Goal: Task Accomplishment & Management: Manage account settings

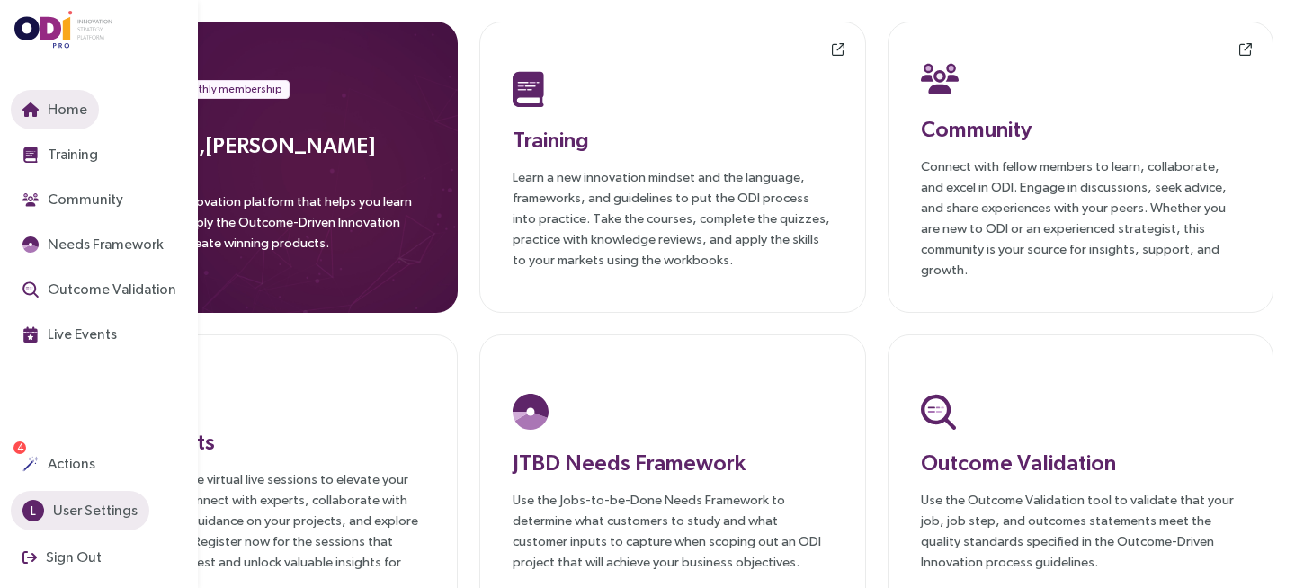
click at [88, 521] on span "User Settings" at bounding box center [93, 510] width 88 height 22
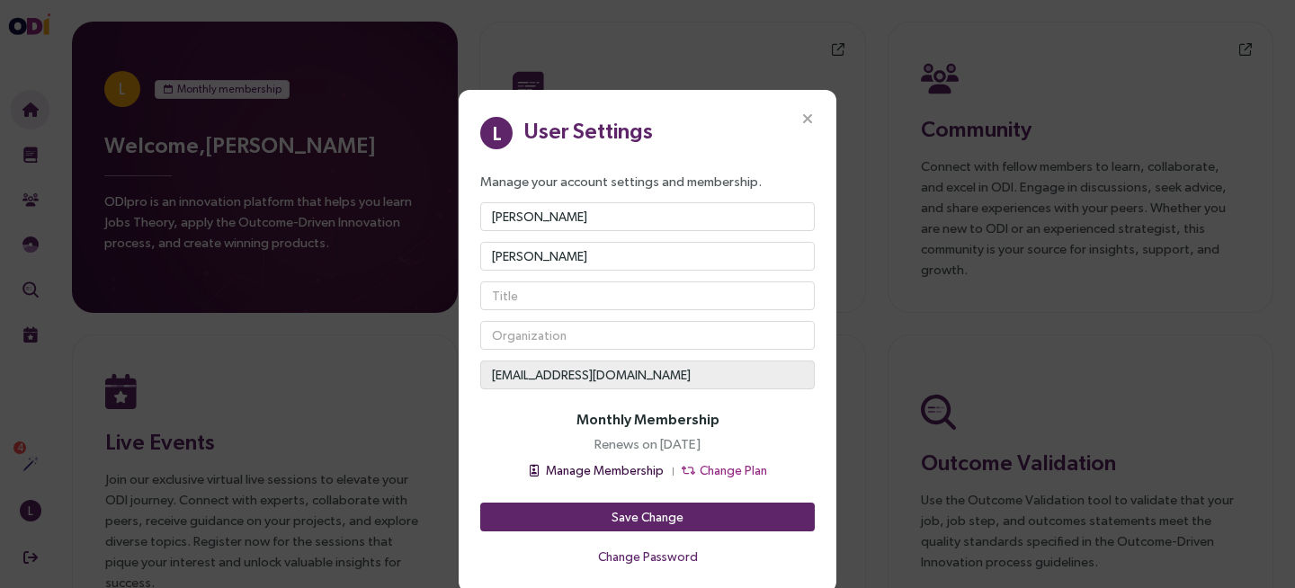
click at [622, 468] on span "Manage Membership" at bounding box center [605, 471] width 118 height 20
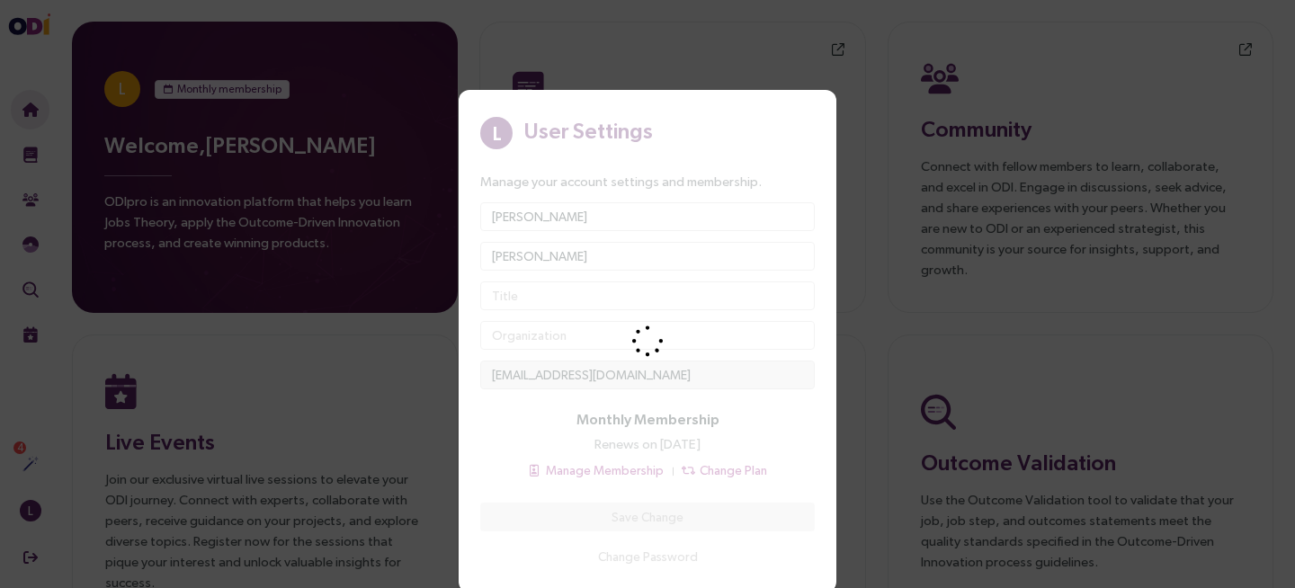
click at [414, 410] on div "L User Settings Manage your account settings and membership. [PERSON_NAME] [EMA…" at bounding box center [647, 294] width 1295 height 588
click at [850, 148] on div "L User Settings Manage your account settings and membership. [PERSON_NAME] [EMA…" at bounding box center [647, 294] width 1295 height 588
